Goal: Transaction & Acquisition: Obtain resource

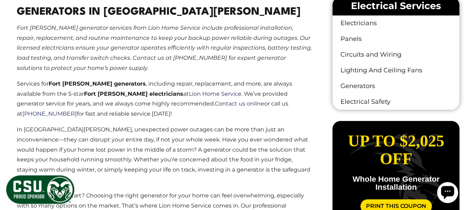
scroll to position [420, 0]
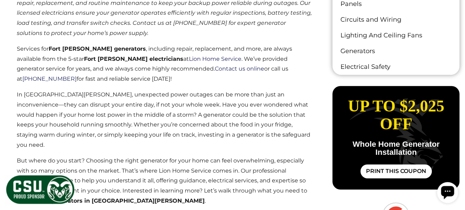
click at [393, 164] on link "Print This Coupon" at bounding box center [395, 171] width 71 height 14
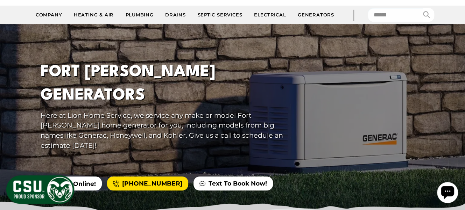
scroll to position [70, 0]
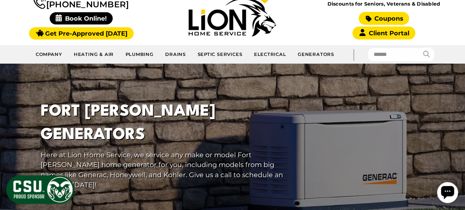
click at [385, 17] on link "Coupons" at bounding box center [384, 18] width 50 height 13
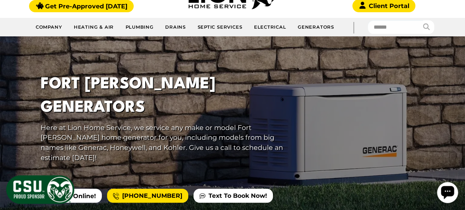
scroll to position [0, 0]
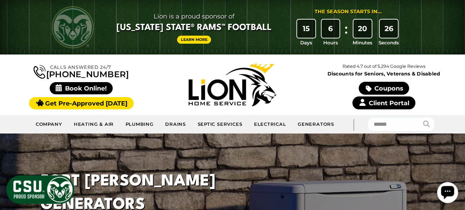
click at [391, 104] on link "Client Portal" at bounding box center [383, 103] width 63 height 13
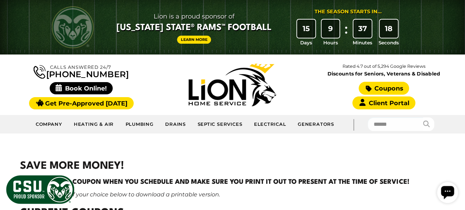
click at [384, 89] on link "Coupons" at bounding box center [384, 88] width 50 height 13
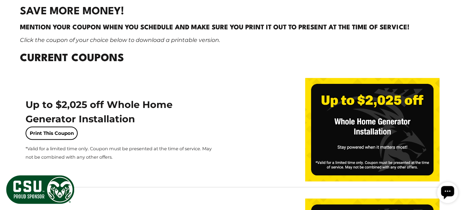
scroll to position [140, 0]
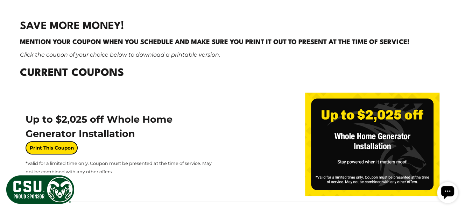
click at [56, 148] on link "Print This Coupon" at bounding box center [52, 147] width 52 height 13
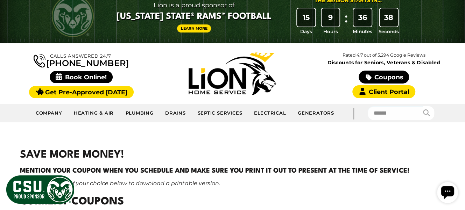
scroll to position [0, 0]
